Goal: Transaction & Acquisition: Book appointment/travel/reservation

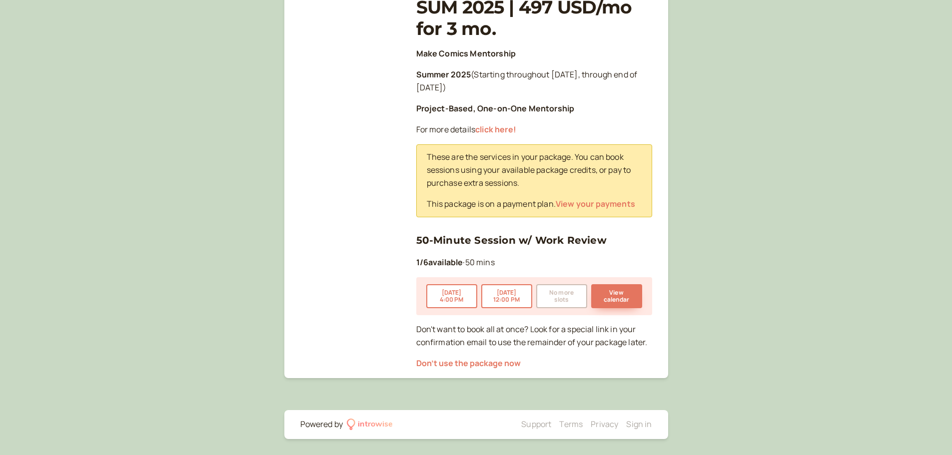
scroll to position [182, 0]
click at [610, 298] on button "View calendar" at bounding box center [616, 296] width 51 height 24
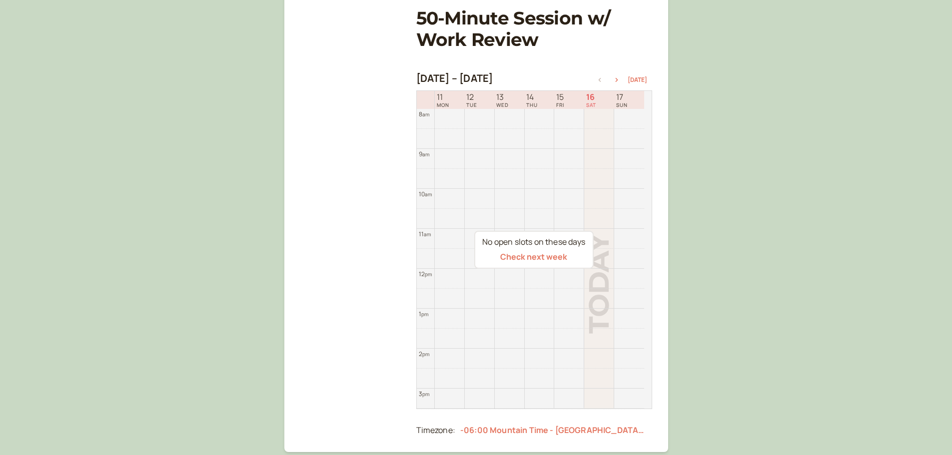
scroll to position [150, 0]
click at [618, 79] on icon "button" at bounding box center [617, 79] width 12 height 4
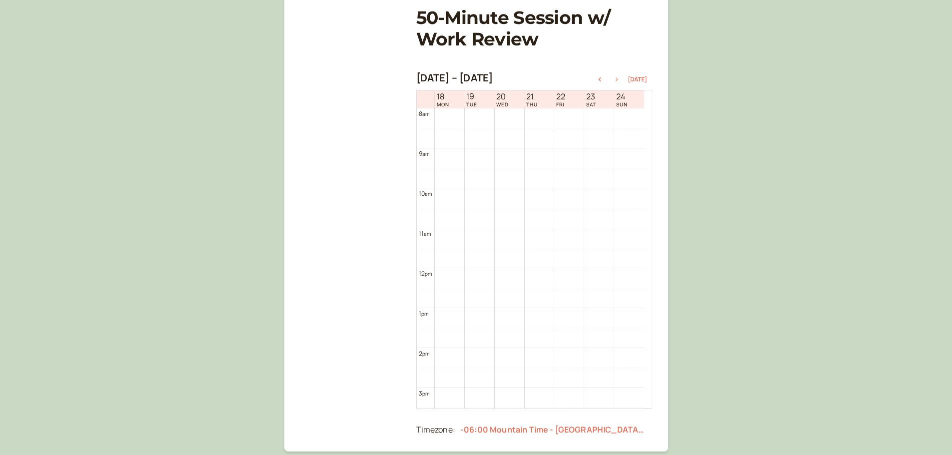
click at [618, 79] on icon "button" at bounding box center [617, 79] width 12 height 4
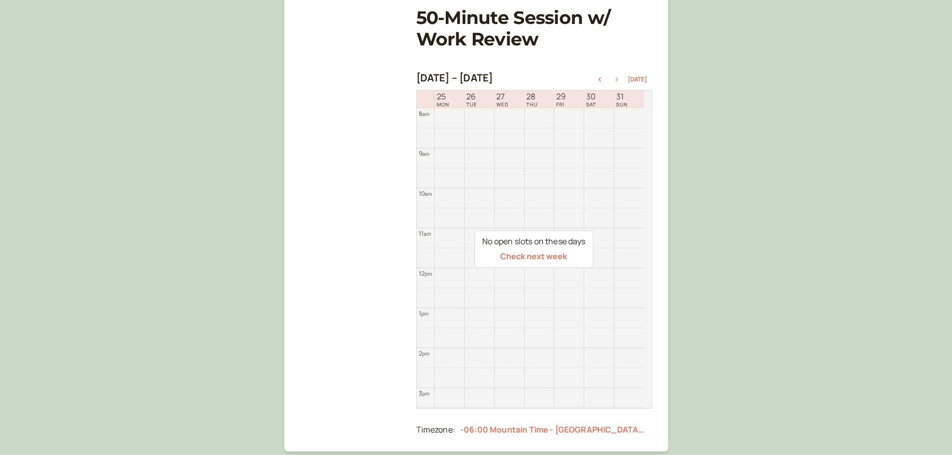
click at [618, 79] on icon "button" at bounding box center [617, 79] width 12 height 4
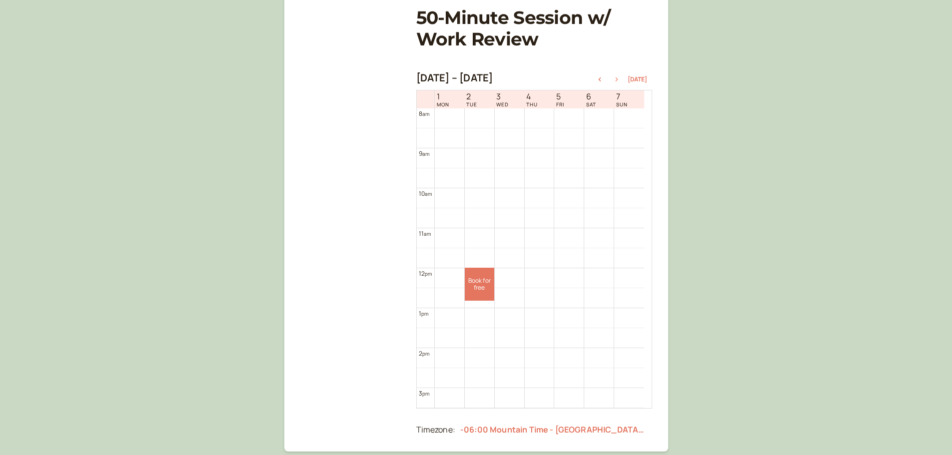
click at [619, 76] on button "button" at bounding box center [617, 79] width 12 height 7
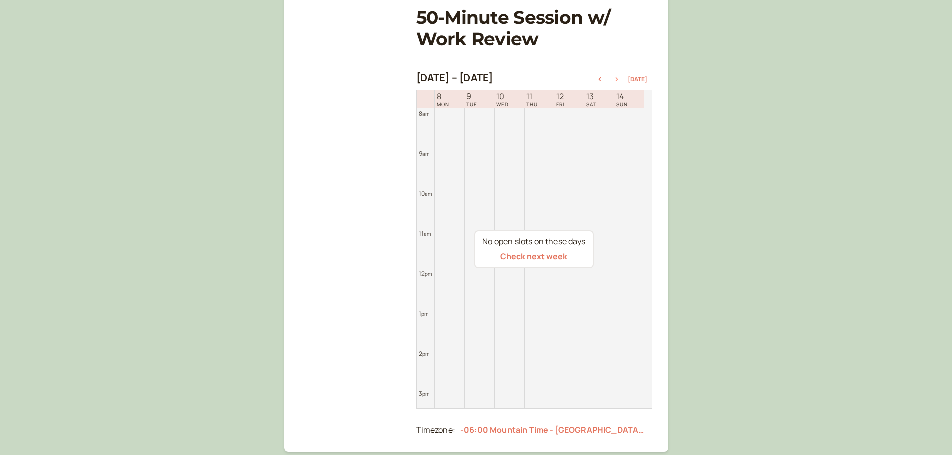
click at [613, 82] on button "button" at bounding box center [617, 79] width 12 height 7
click at [604, 79] on icon "button" at bounding box center [600, 79] width 12 height 4
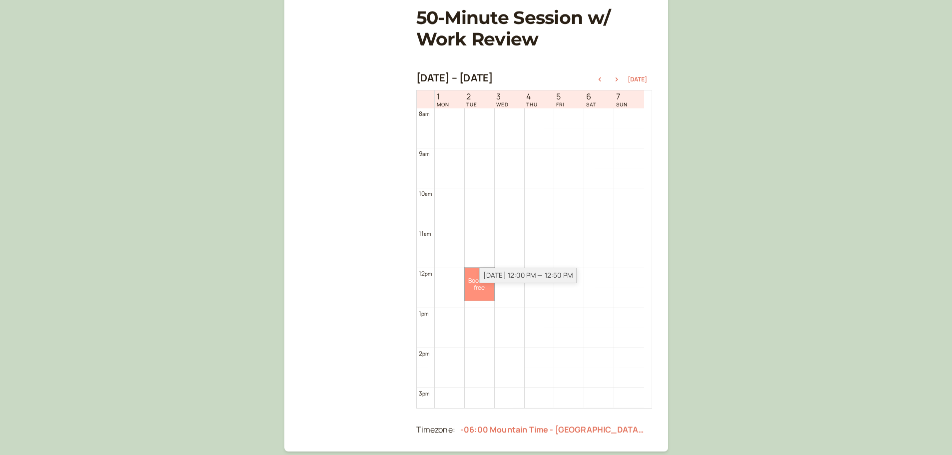
click at [479, 275] on link "Book for free free" at bounding box center [479, 284] width 29 height 33
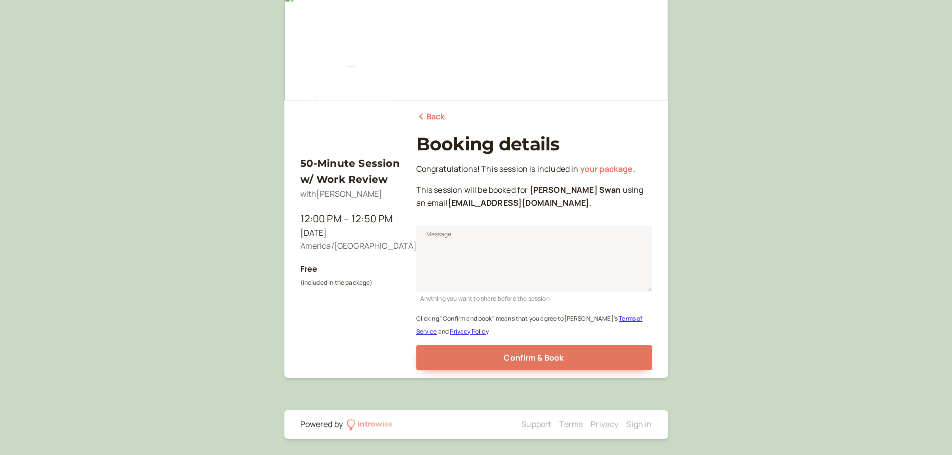
click at [434, 114] on link "Back" at bounding box center [430, 116] width 29 height 13
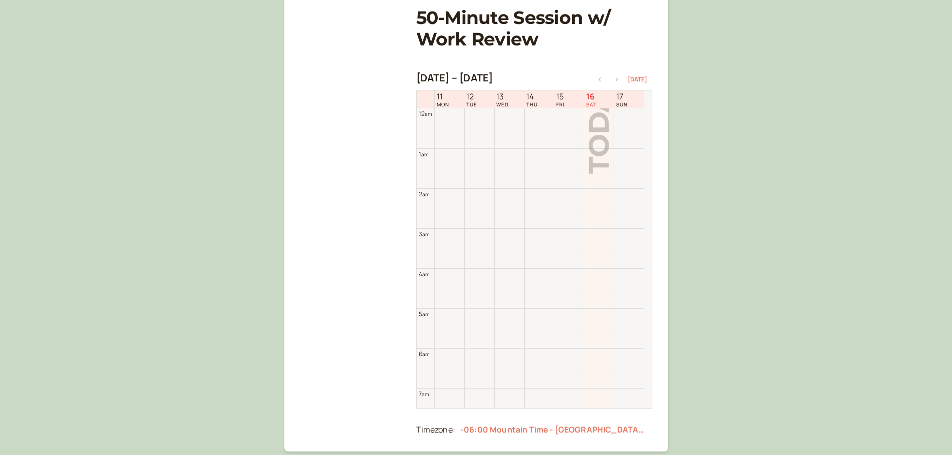
scroll to position [320, 0]
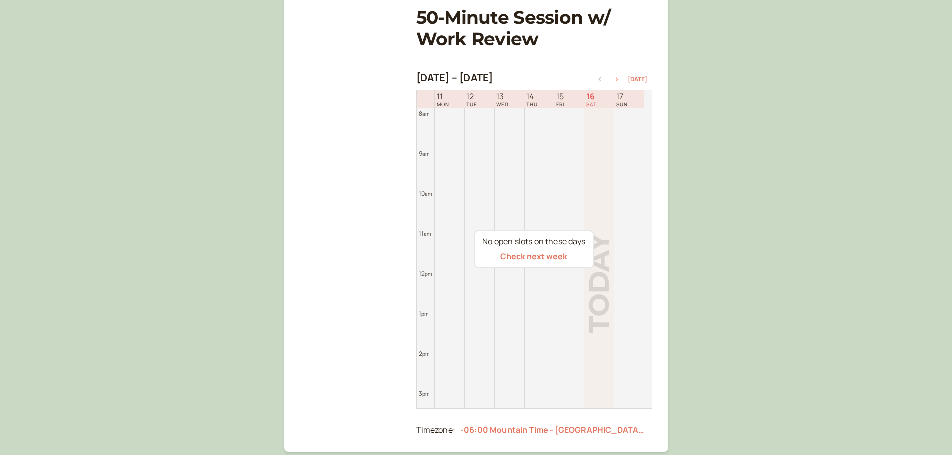
click at [621, 77] on icon "button" at bounding box center [617, 79] width 12 height 4
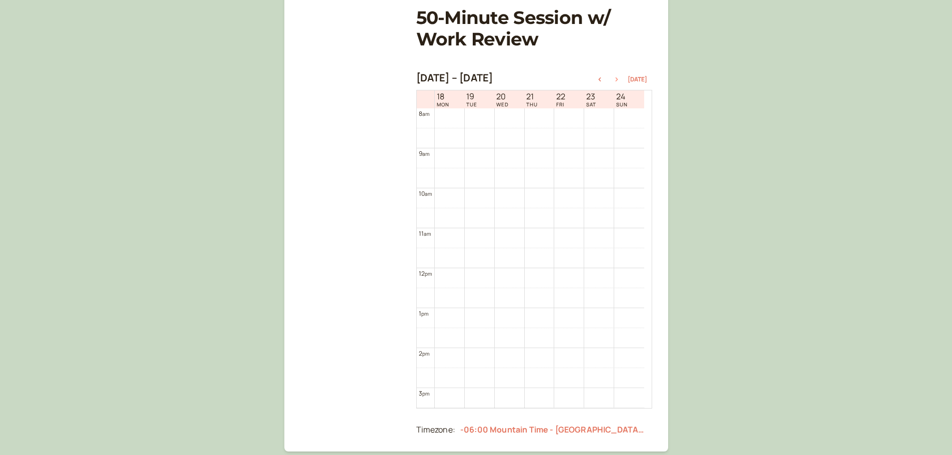
click at [621, 77] on icon "button" at bounding box center [617, 79] width 12 height 4
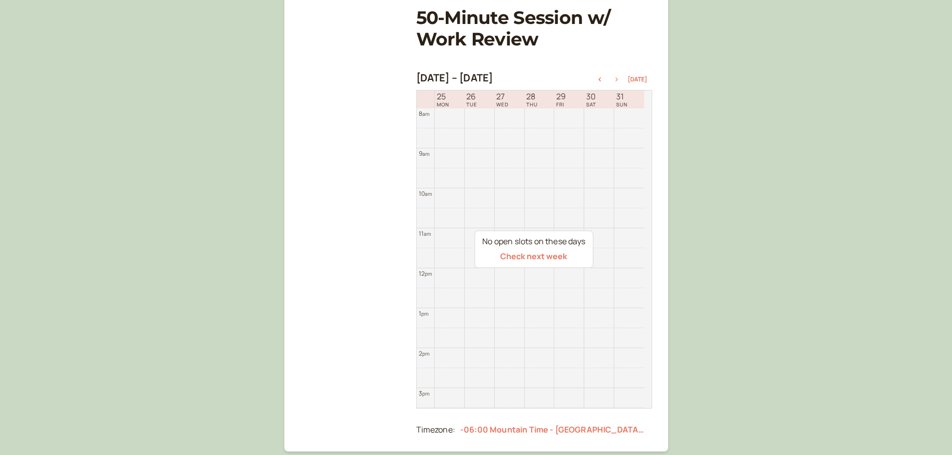
click at [621, 77] on icon "button" at bounding box center [617, 79] width 12 height 4
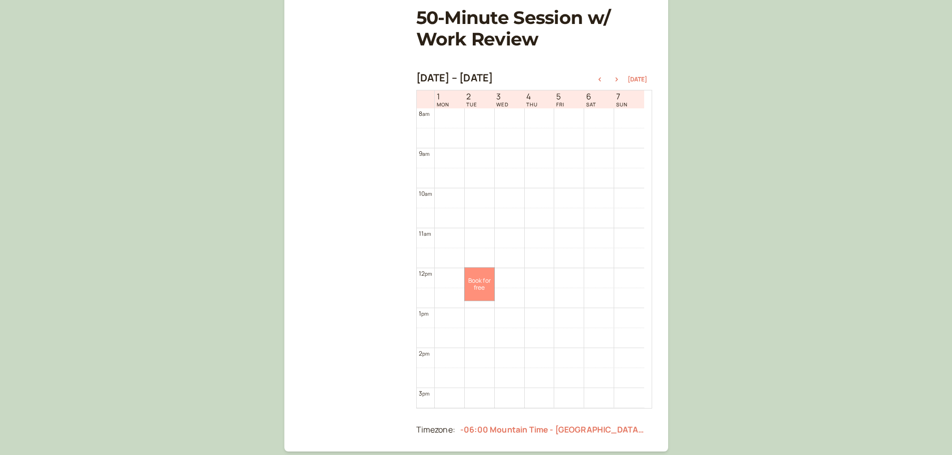
click at [473, 283] on link "Book for free free" at bounding box center [479, 284] width 29 height 33
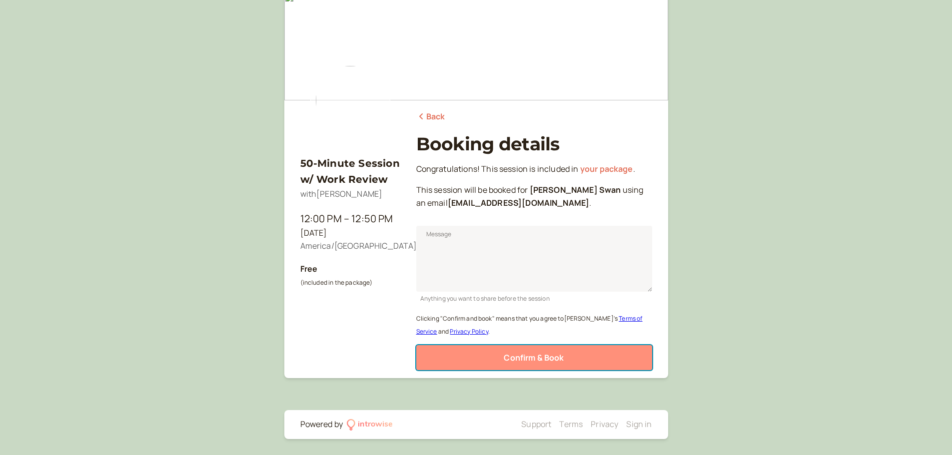
click at [507, 362] on span "Confirm & Book" at bounding box center [534, 357] width 60 height 11
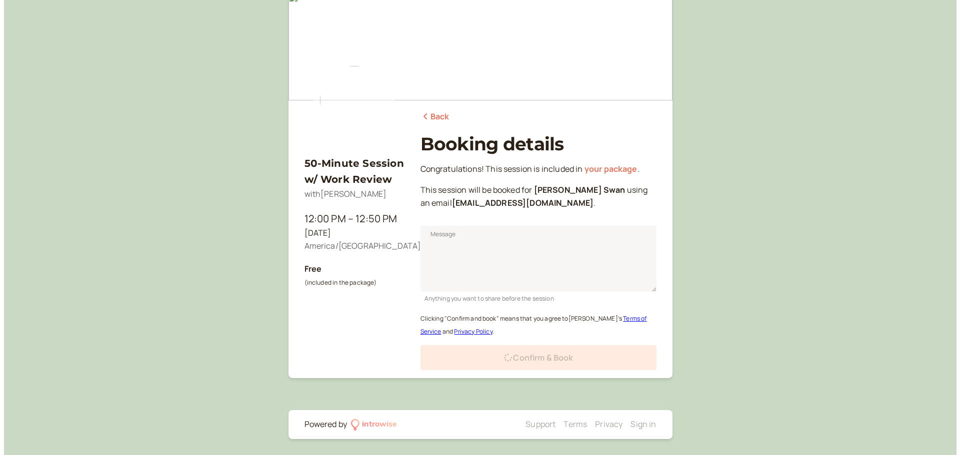
scroll to position [0, 0]
